Goal: Task Accomplishment & Management: Manage account settings

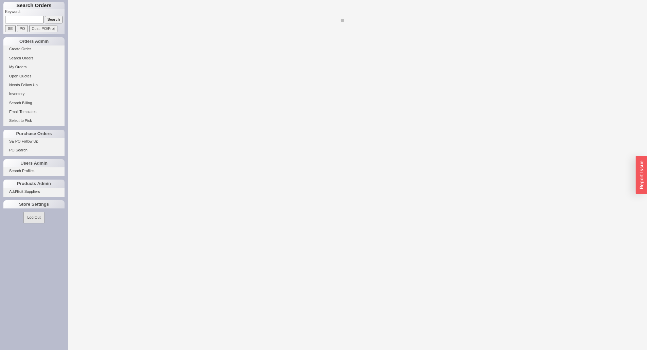
select select "LOW"
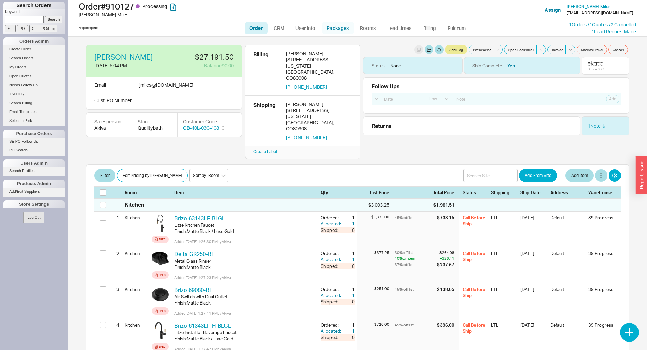
click at [328, 29] on link "Packages" at bounding box center [338, 28] width 32 height 12
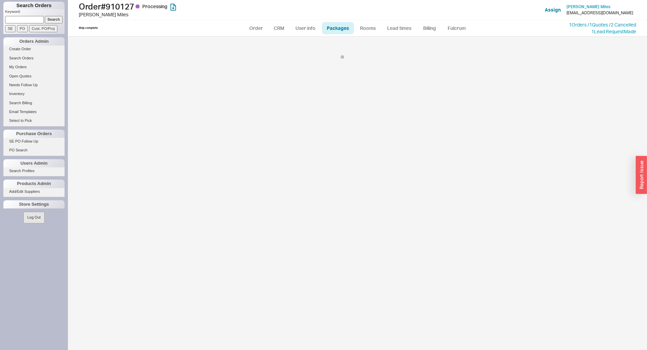
select select "Call Before Ship"
select select "9"
select select "Call Before Ship"
select select "9"
select select "Call Before Ship"
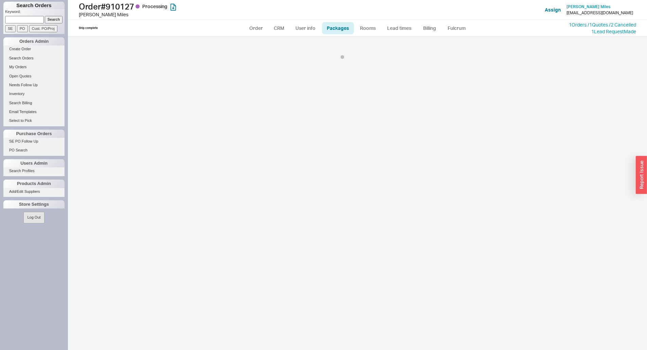
select select "9"
select select "Call Before Ship"
select select "9"
select select "Call Before Ship"
select select "9"
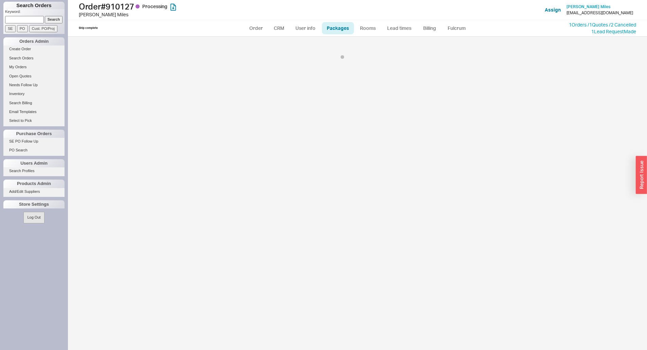
select select "Call Before Ship"
select select "9"
select select "Call Before Ship"
select select "9"
select select "Call Before Ship"
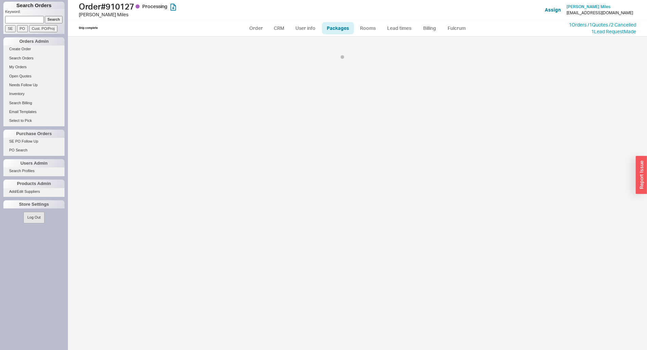
select select "9"
select select "Call Before Ship"
select select "9"
select select "Call Before Ship"
select select "9"
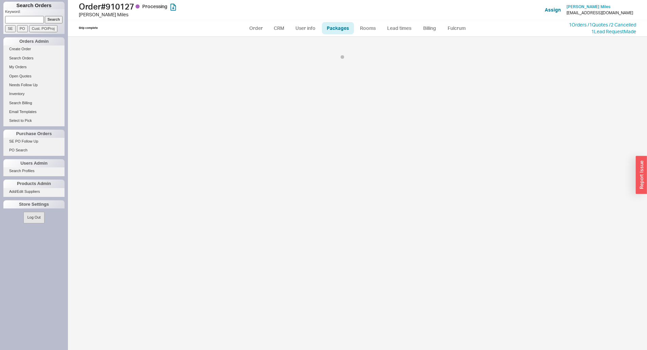
select select "Call Before Ship"
select select "9"
select select "Call Before Ship"
select select "9"
select select "Call Before Ship"
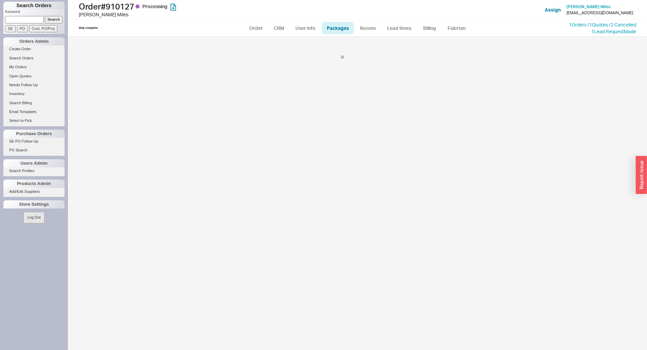
select select "9"
select select "Call Before Ship"
select select "9"
select select "Call Before Ship"
select select "9"
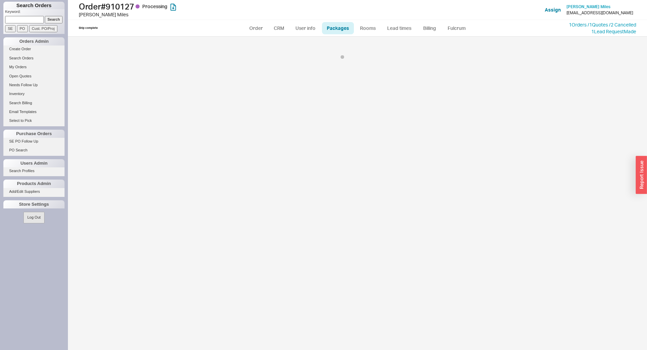
select select "Call Before Ship"
select select "9"
select select "Call Before Ship"
select select "9"
select select "Call Before Ship"
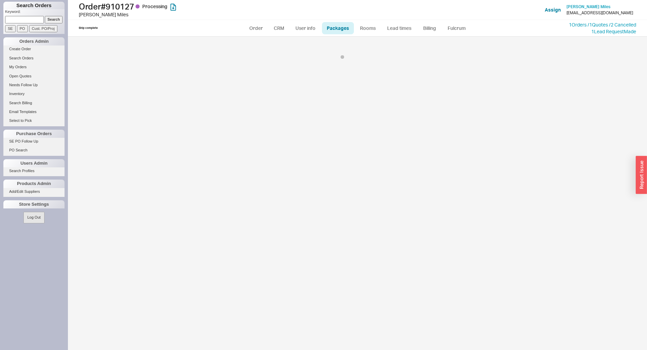
select select "9"
select select "Call Before Ship"
select select "9"
select select "Call Before Ship"
select select "9"
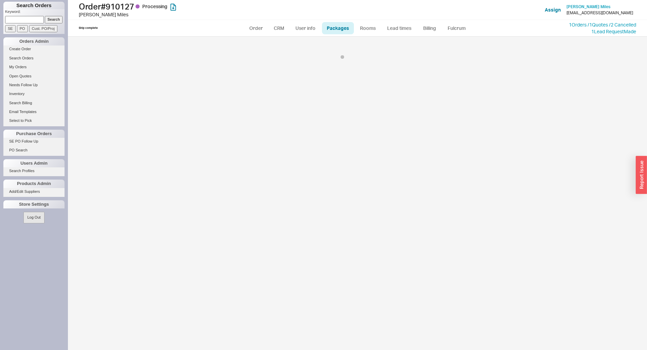
select select "Call Before Ship"
select select "9"
select select "Call Before Ship"
select select "9"
select select "Call Before Ship"
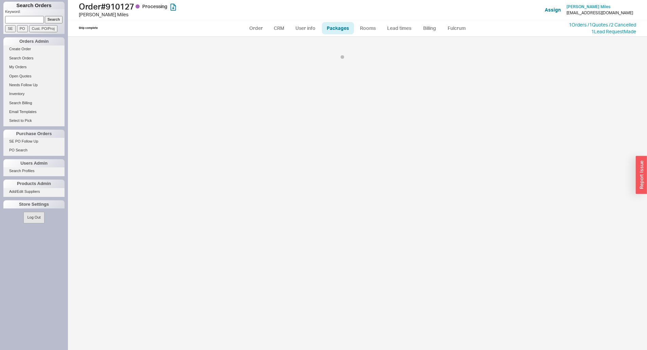
select select "9"
select select "Call Before Ship"
select select "9"
select select "Call Before Ship"
select select "9"
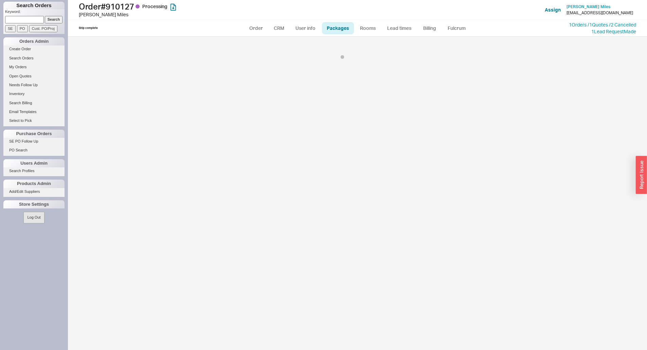
select select "Call Before Ship"
select select "9"
select select "Call Before Ship"
select select "9"
select select "Call Before Ship"
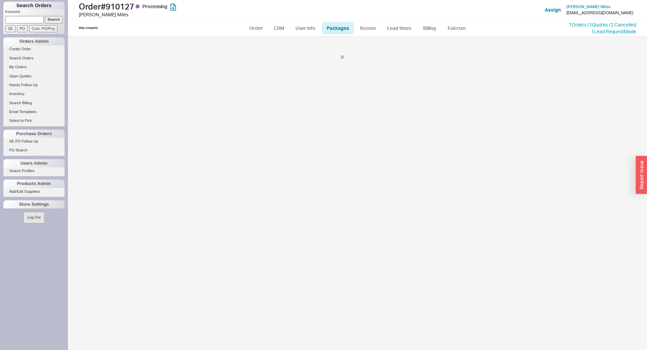
select select "9"
select select "Call Before Ship"
select select "9"
select select "Call Before Ship"
select select "9"
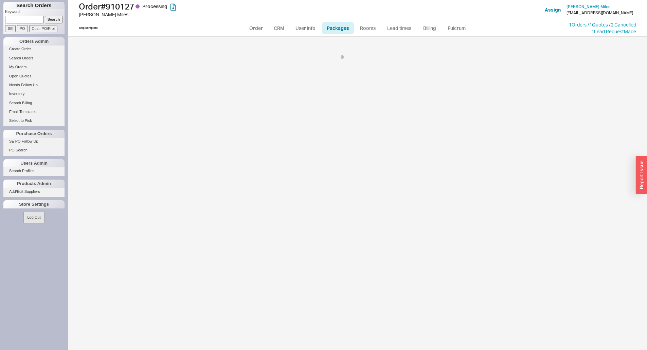
select select "9"
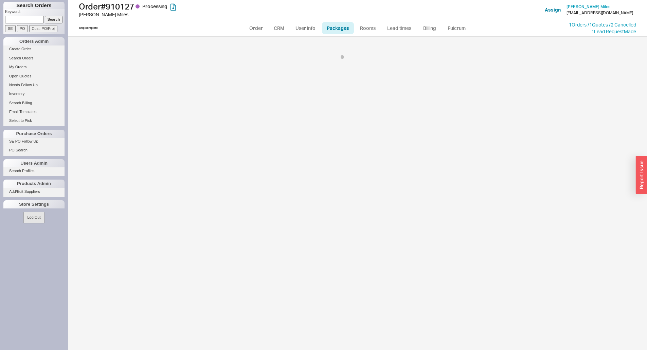
select select "9"
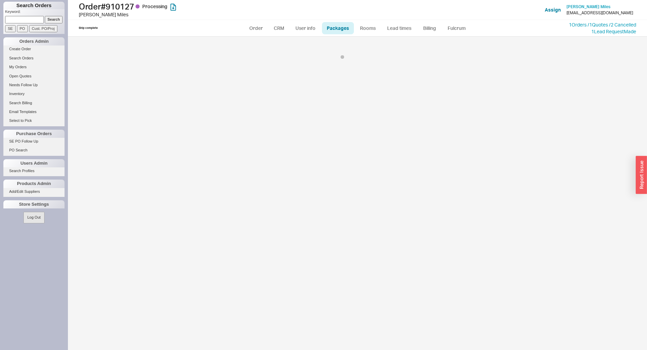
select select "9"
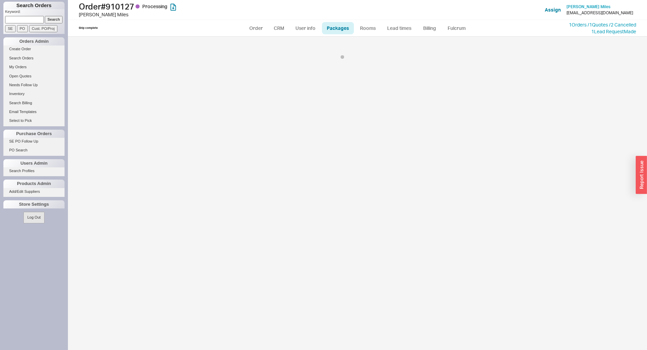
select select "9"
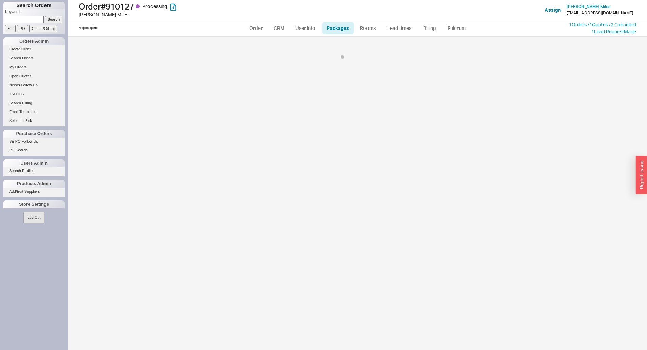
select select "9"
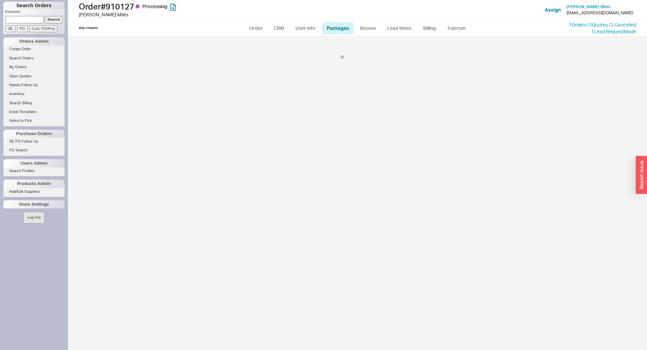
select select "9"
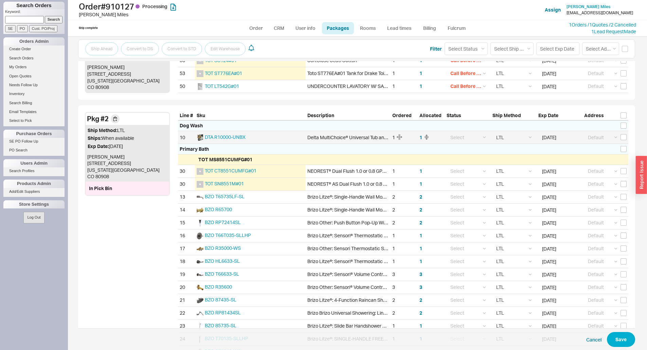
scroll to position [552, 0]
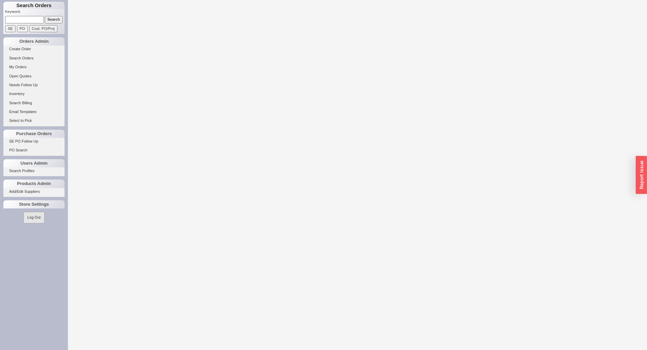
click at [14, 22] on input at bounding box center [24, 19] width 39 height 7
paste input "934848"
type input "934848"
click at [45, 16] on input "Search" at bounding box center [54, 19] width 18 height 7
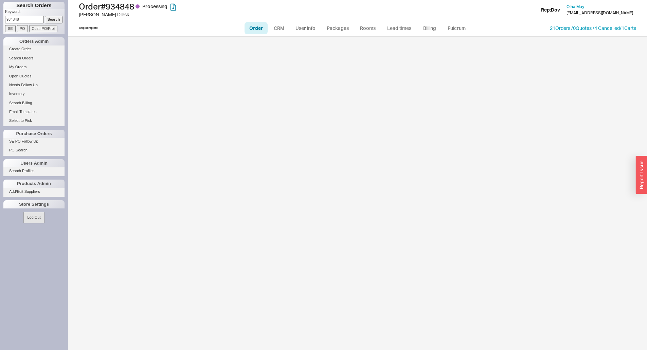
select select "LOW"
